Goal: Task Accomplishment & Management: Use online tool/utility

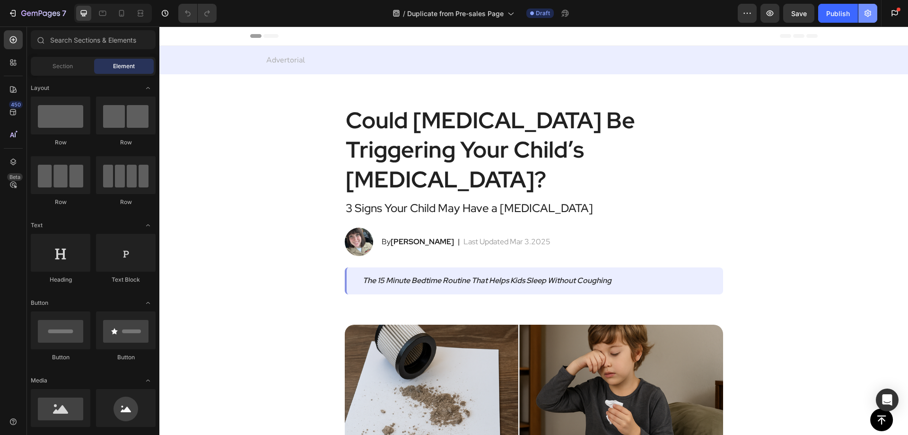
click at [868, 12] on icon "button" at bounding box center [868, 13] width 2 height 2
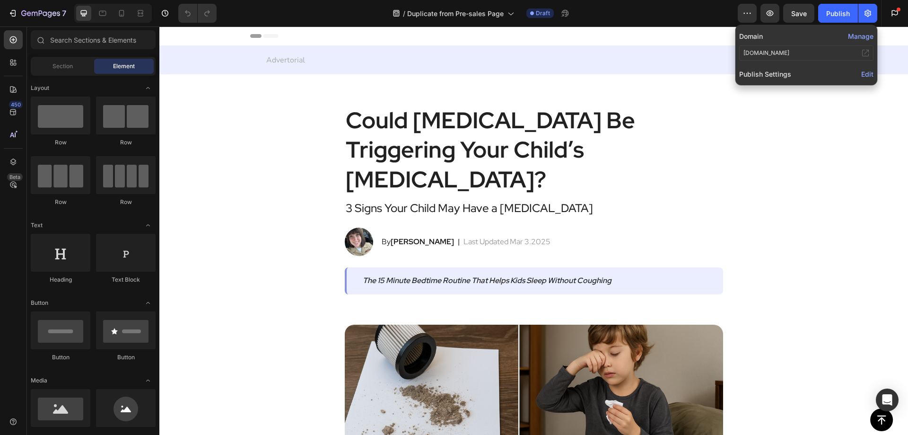
click at [860, 34] on button "Manage" at bounding box center [861, 36] width 26 height 10
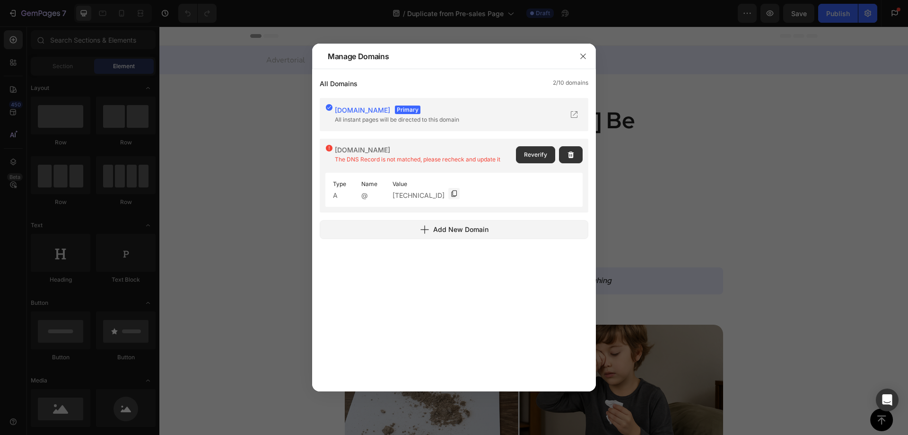
click at [390, 159] on span "The DNS Record is not matched, please recheck and update it" at bounding box center [418, 159] width 166 height 7
click at [537, 158] on span "Reverify" at bounding box center [535, 154] width 23 height 9
click at [512, 171] on div "Type A Name @ Value [TECHNICAL_ID]" at bounding box center [453, 186] width 257 height 42
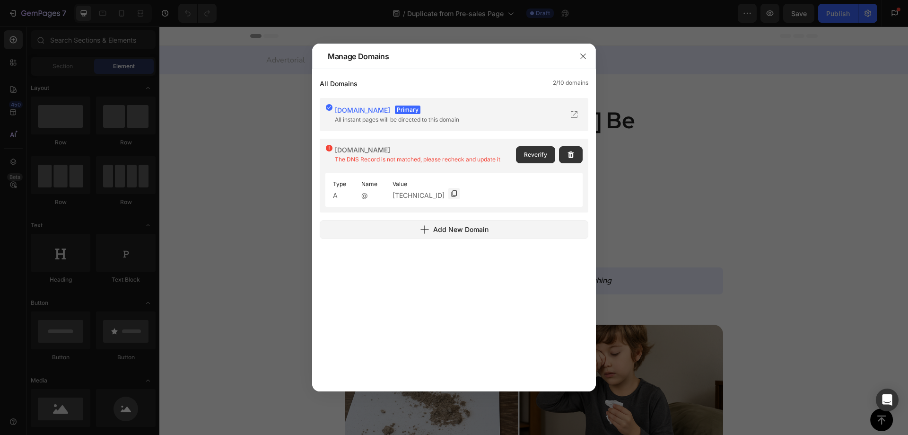
click at [461, 158] on span "The DNS Record is not matched, please recheck and update it" at bounding box center [418, 159] width 166 height 7
copy div "The DNS Record is not matched, please recheck and update it"
